Goal: Information Seeking & Learning: Find specific fact

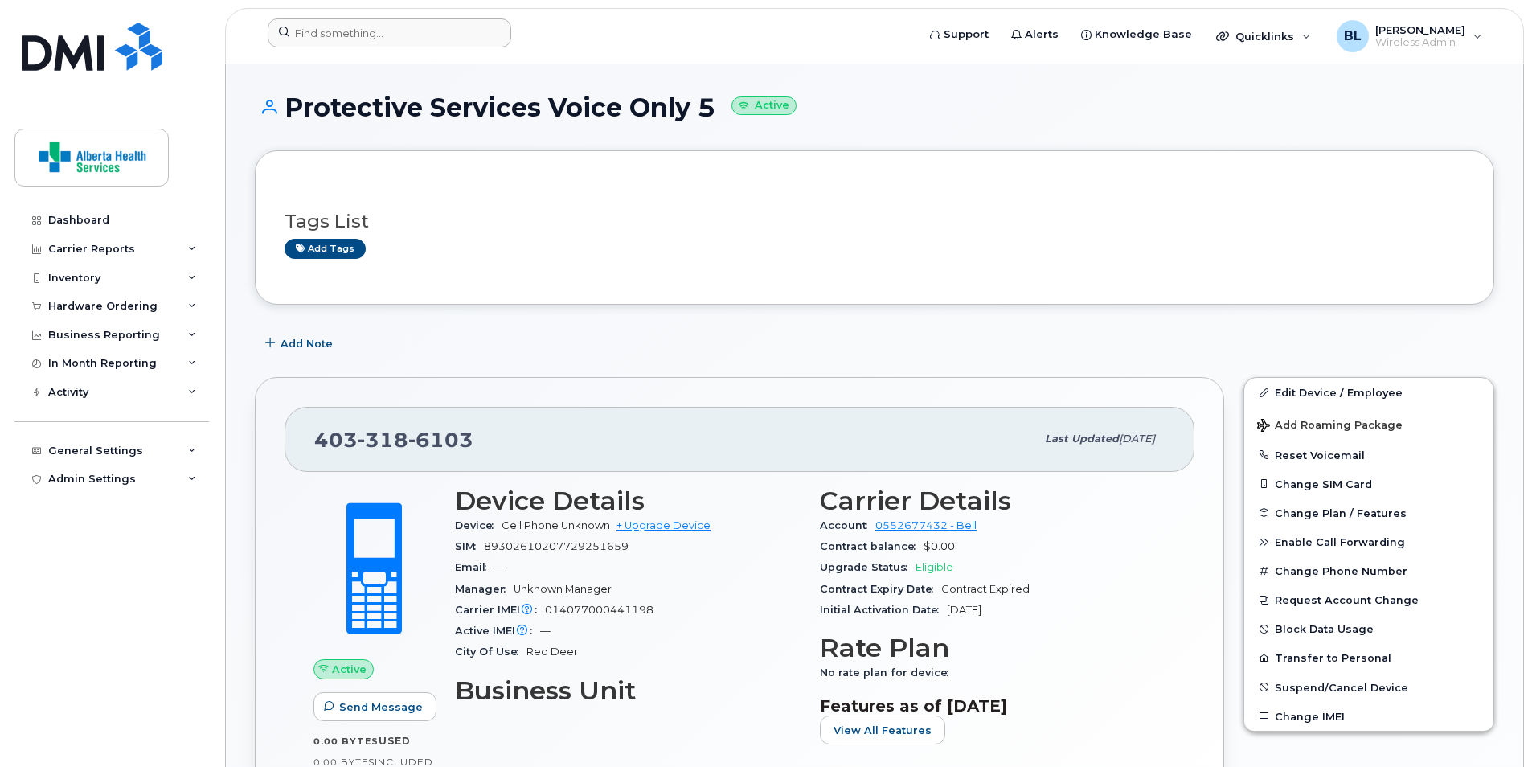
scroll to position [314, 0]
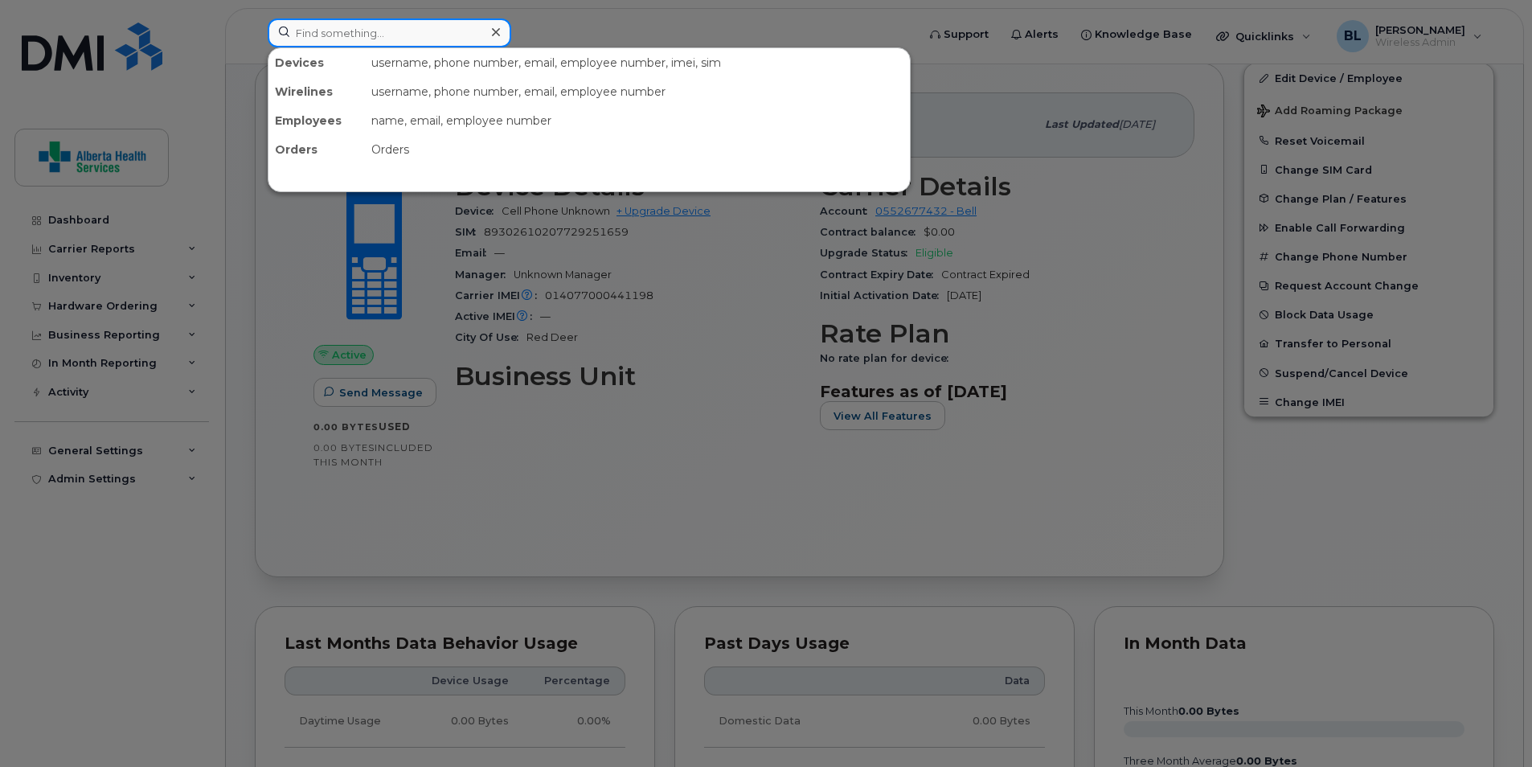
click at [428, 31] on input at bounding box center [390, 32] width 244 height 29
paste input "RITM001290785"
type input "RITM001290785"
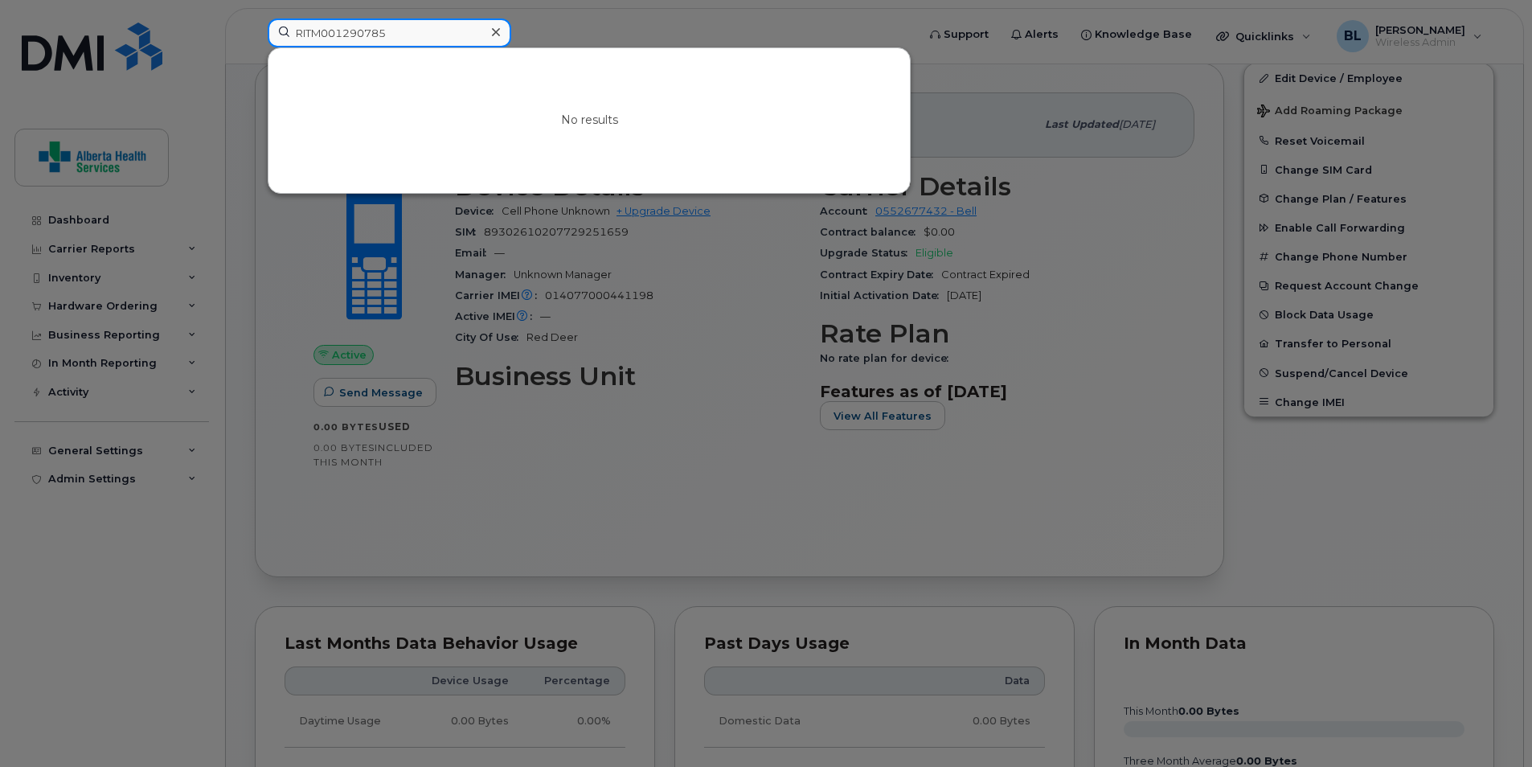
drag, startPoint x: 267, startPoint y: 46, endPoint x: 240, endPoint y: 51, distance: 27.1
click at [255, 51] on div "RITM001290785 No results" at bounding box center [587, 35] width 664 height 35
click at [415, 27] on input at bounding box center [390, 32] width 244 height 29
paste input "[PHONE_NUMBER]"
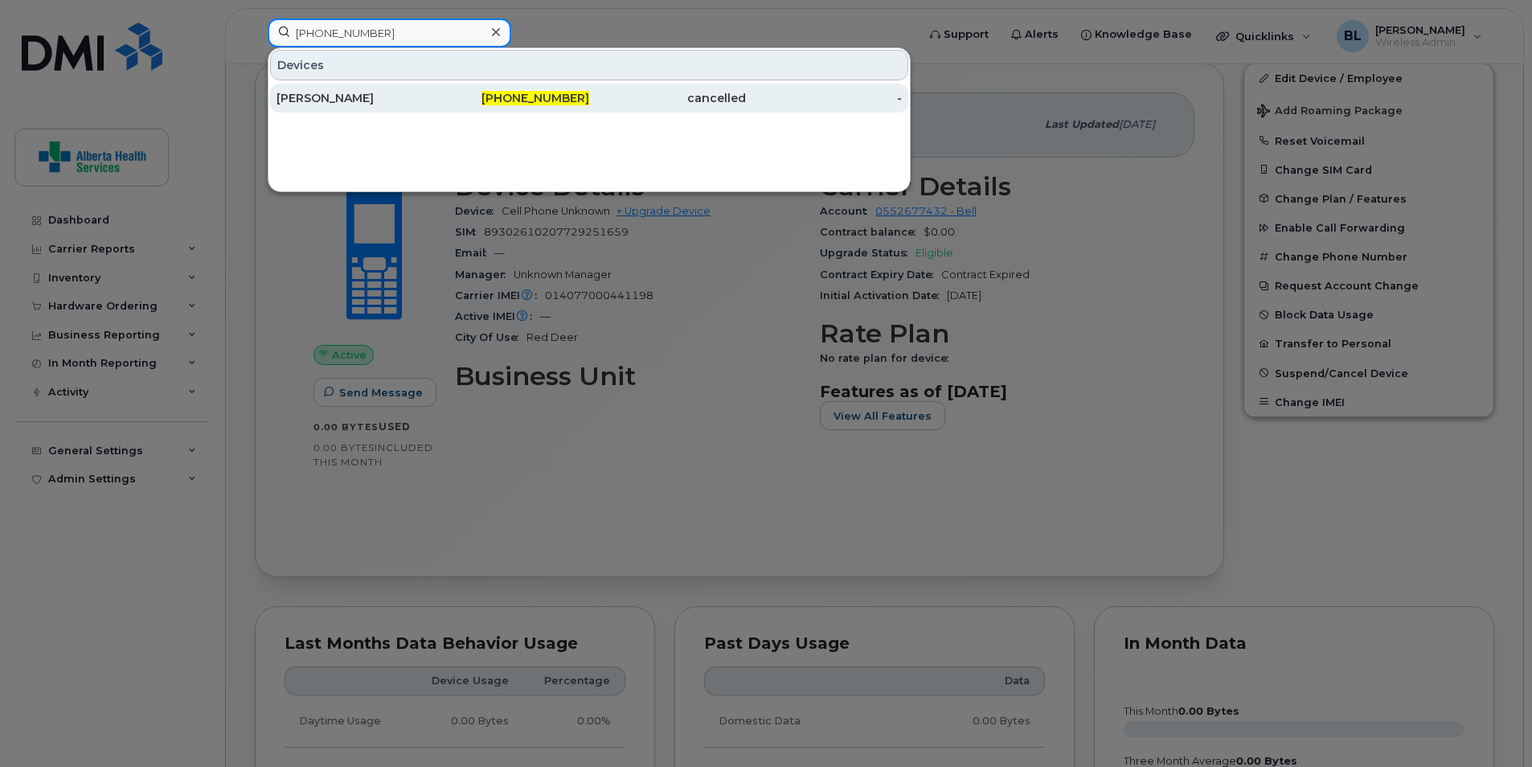
type input "[PHONE_NUMBER]"
click at [353, 100] on div "[PERSON_NAME]" at bounding box center [354, 98] width 157 height 16
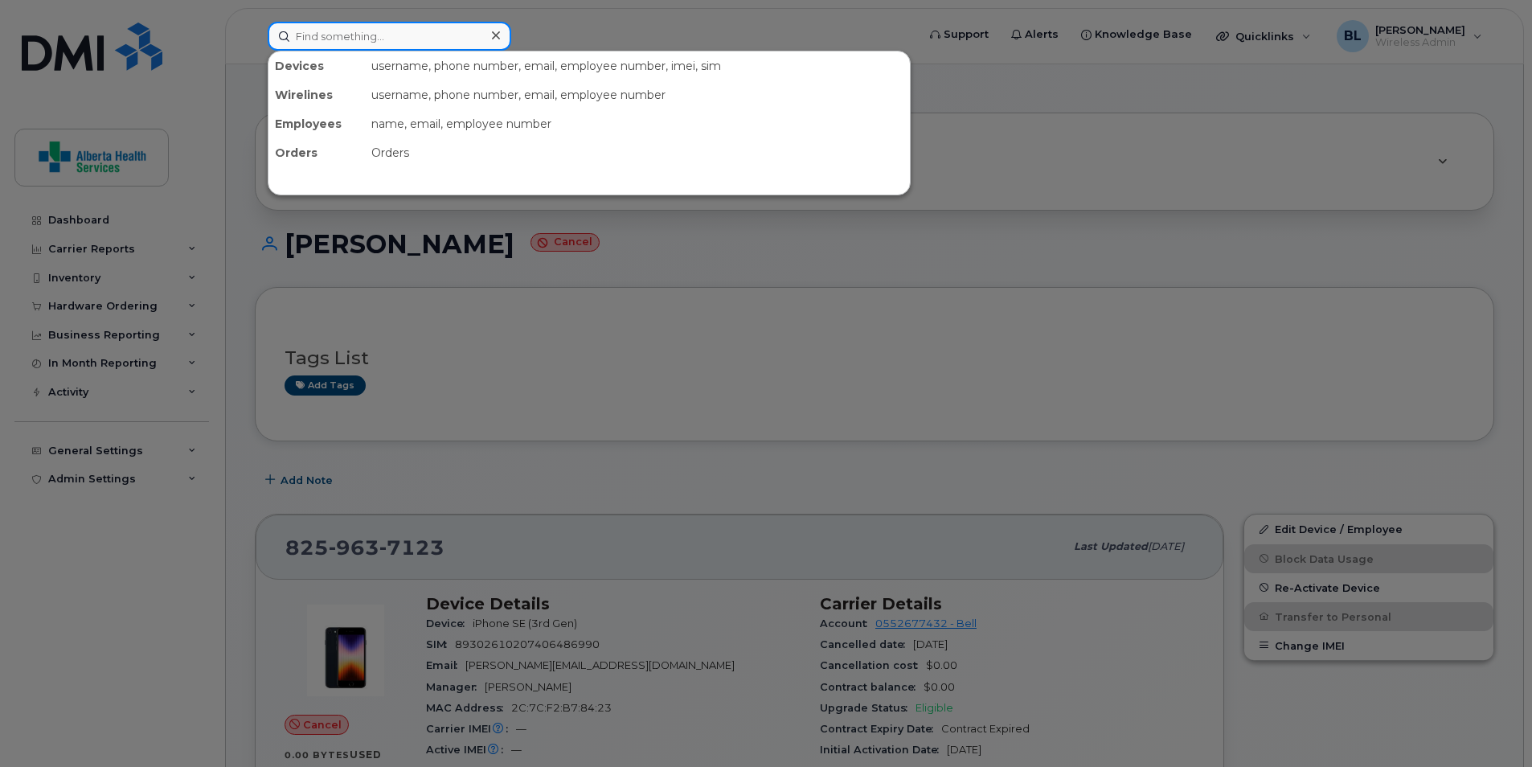
click at [380, 32] on input at bounding box center [390, 36] width 244 height 29
paste input "780-445-8534"
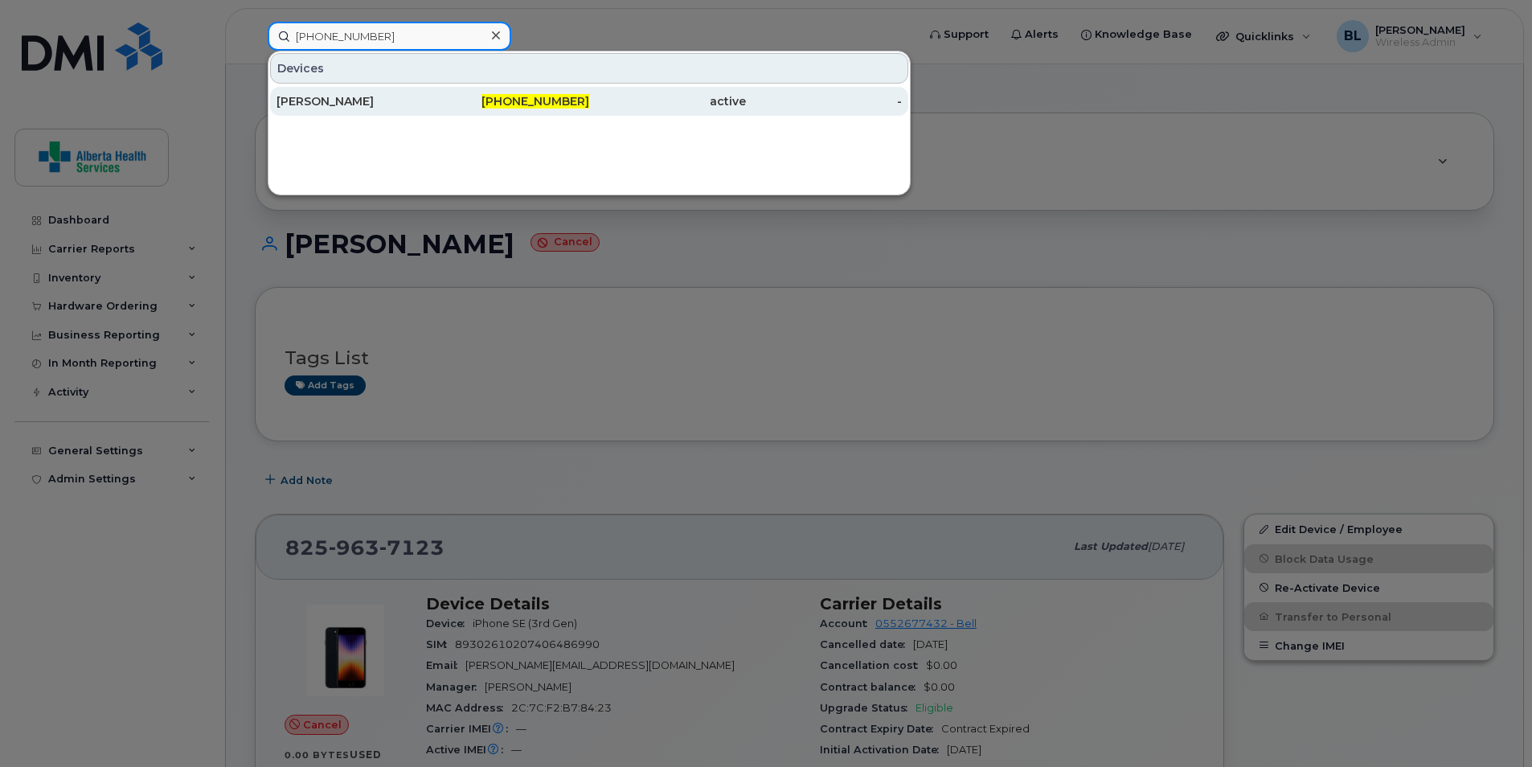
type input "780-445-8534"
click at [368, 102] on div "Lyle Mapplebeck" at bounding box center [354, 101] width 157 height 16
